Goal: Task Accomplishment & Management: Use online tool/utility

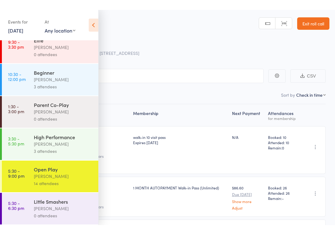
scroll to position [78, 0]
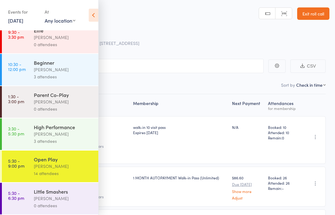
click at [67, 167] on div "[PERSON_NAME]" at bounding box center [63, 166] width 59 height 7
click at [94, 17] on icon at bounding box center [94, 15] width 10 height 13
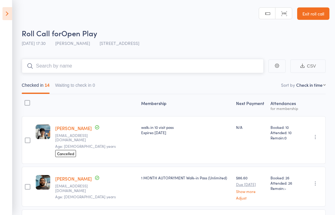
click at [129, 66] on input "search" at bounding box center [143, 66] width 242 height 14
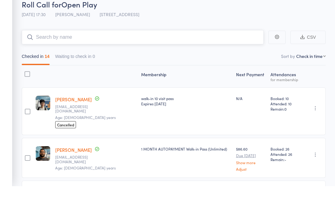
type input "o"
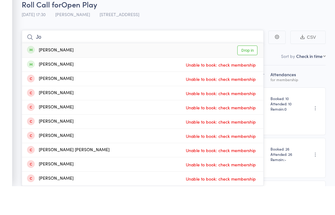
type input "Jo"
click at [251, 74] on link "Drop in" at bounding box center [247, 79] width 20 height 10
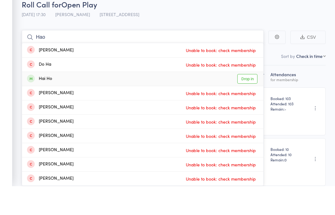
type input "Hao"
click at [251, 103] on link "Drop in" at bounding box center [247, 108] width 20 height 10
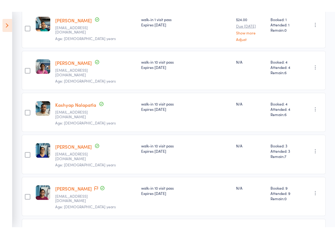
scroll to position [0, 0]
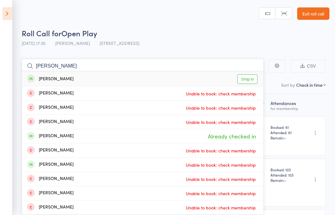
type input "[PERSON_NAME]"
click at [253, 83] on link "Drop in" at bounding box center [247, 79] width 20 height 10
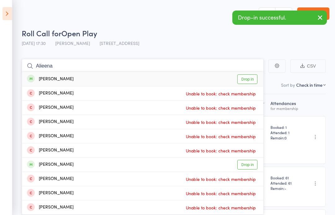
type input "Alieena"
click at [252, 80] on link "Drop in" at bounding box center [247, 79] width 20 height 10
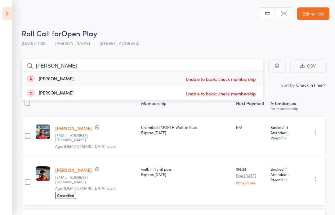
type input "J"
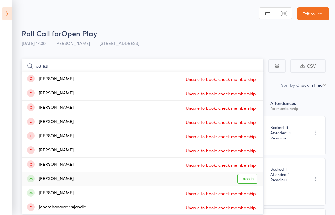
type input "Janai"
click at [249, 181] on link "Drop in" at bounding box center [247, 179] width 20 height 10
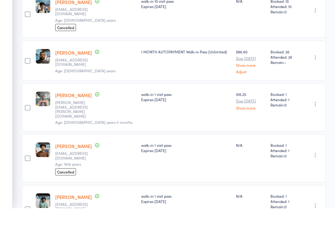
scroll to position [349, 0]
